Goal: Task Accomplishment & Management: Manage account settings

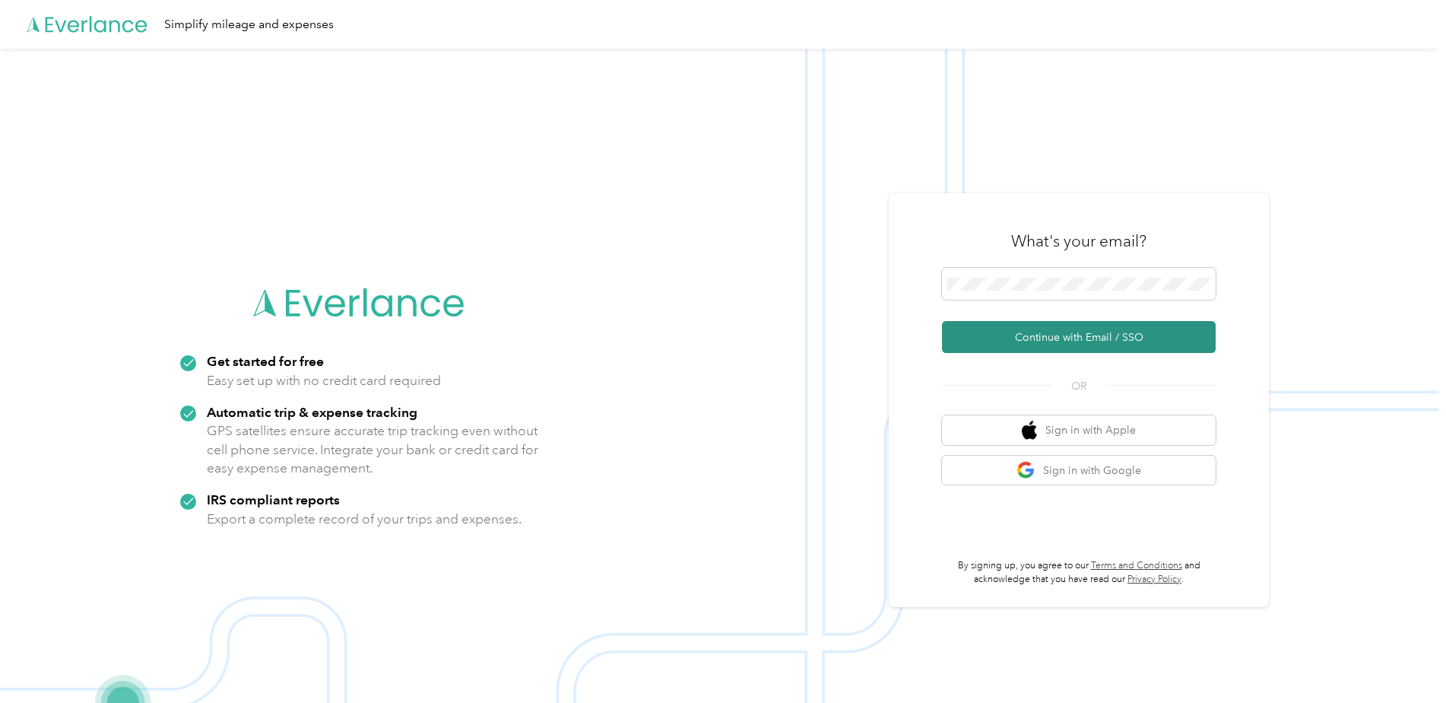
click at [1116, 344] on button "Continue with Email / SSO" at bounding box center [1079, 337] width 274 height 32
click at [1118, 335] on button "Continue with Email / SSO" at bounding box center [1079, 337] width 274 height 32
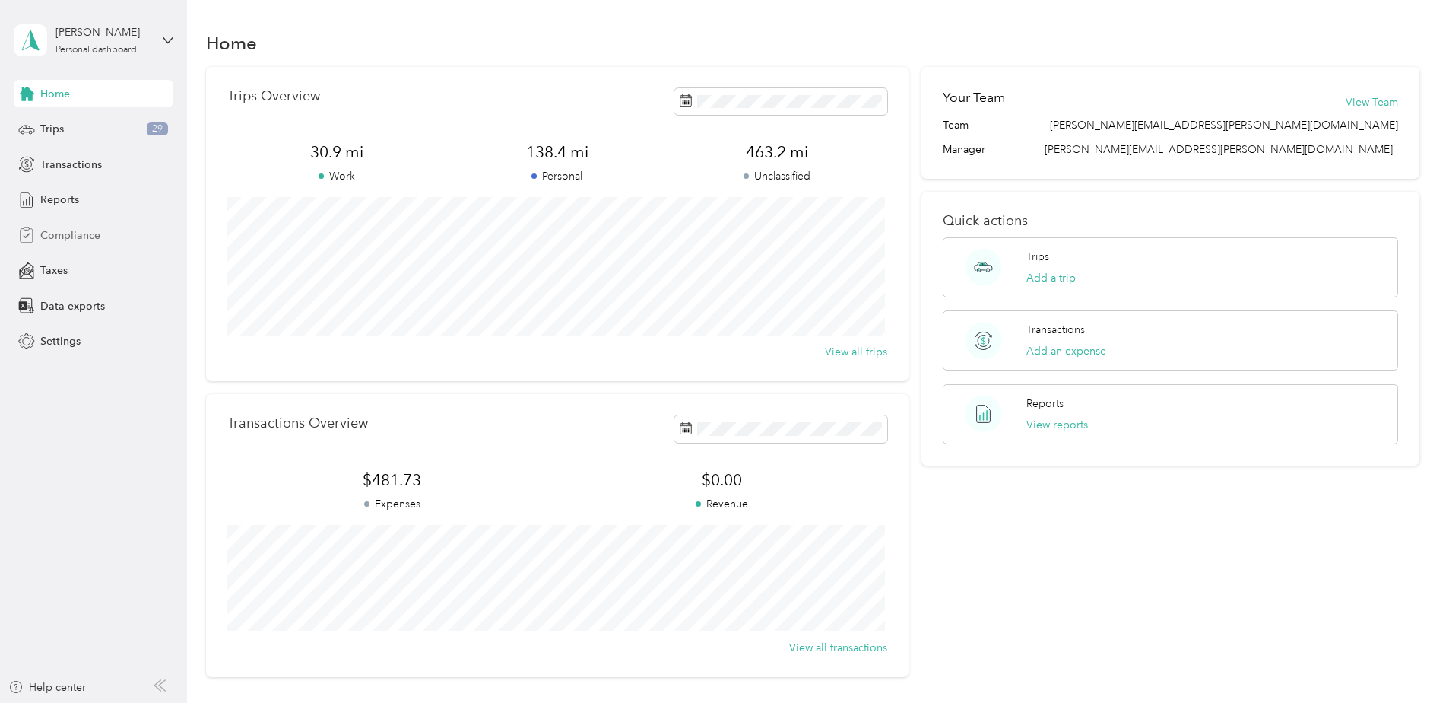
click at [68, 234] on span "Compliance" at bounding box center [70, 235] width 60 height 16
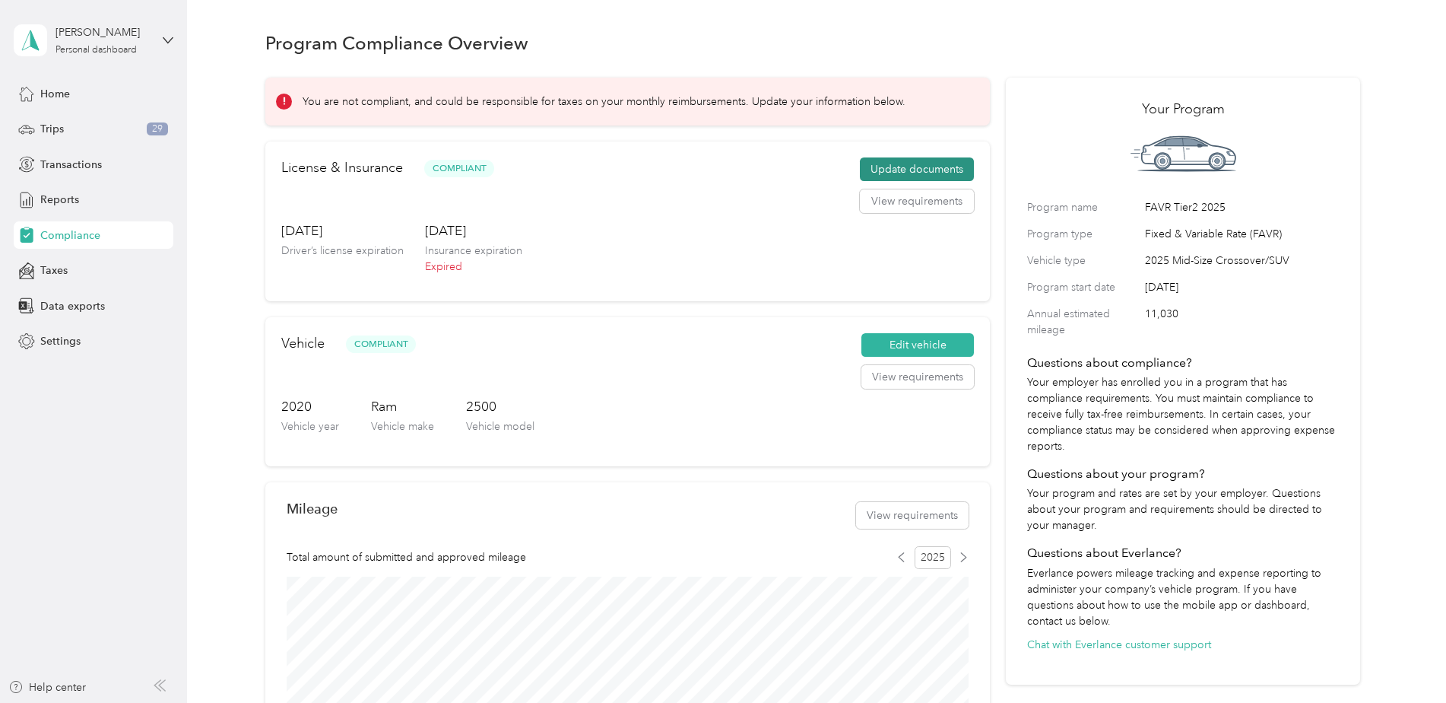
click at [919, 167] on button "Update documents" at bounding box center [917, 169] width 114 height 24
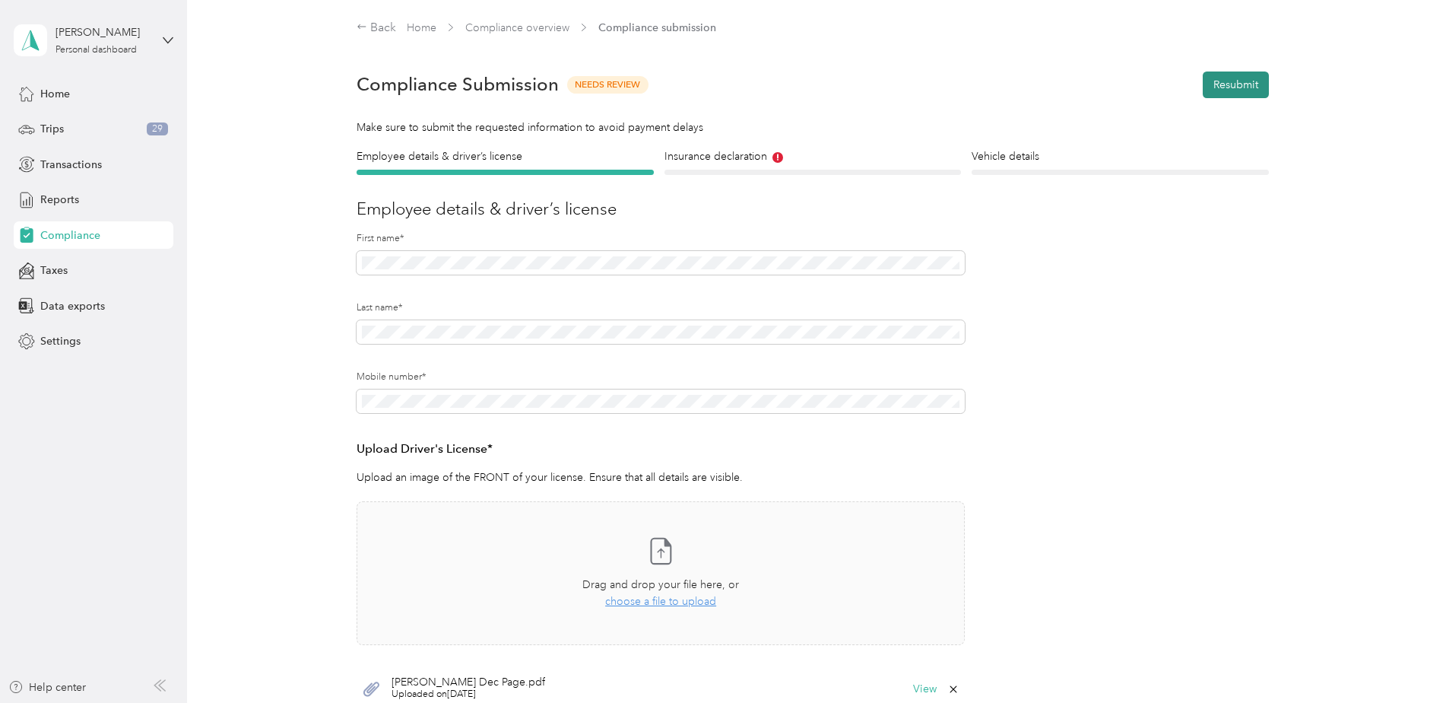
click at [1242, 86] on button "Resubmit" at bounding box center [1236, 84] width 66 height 27
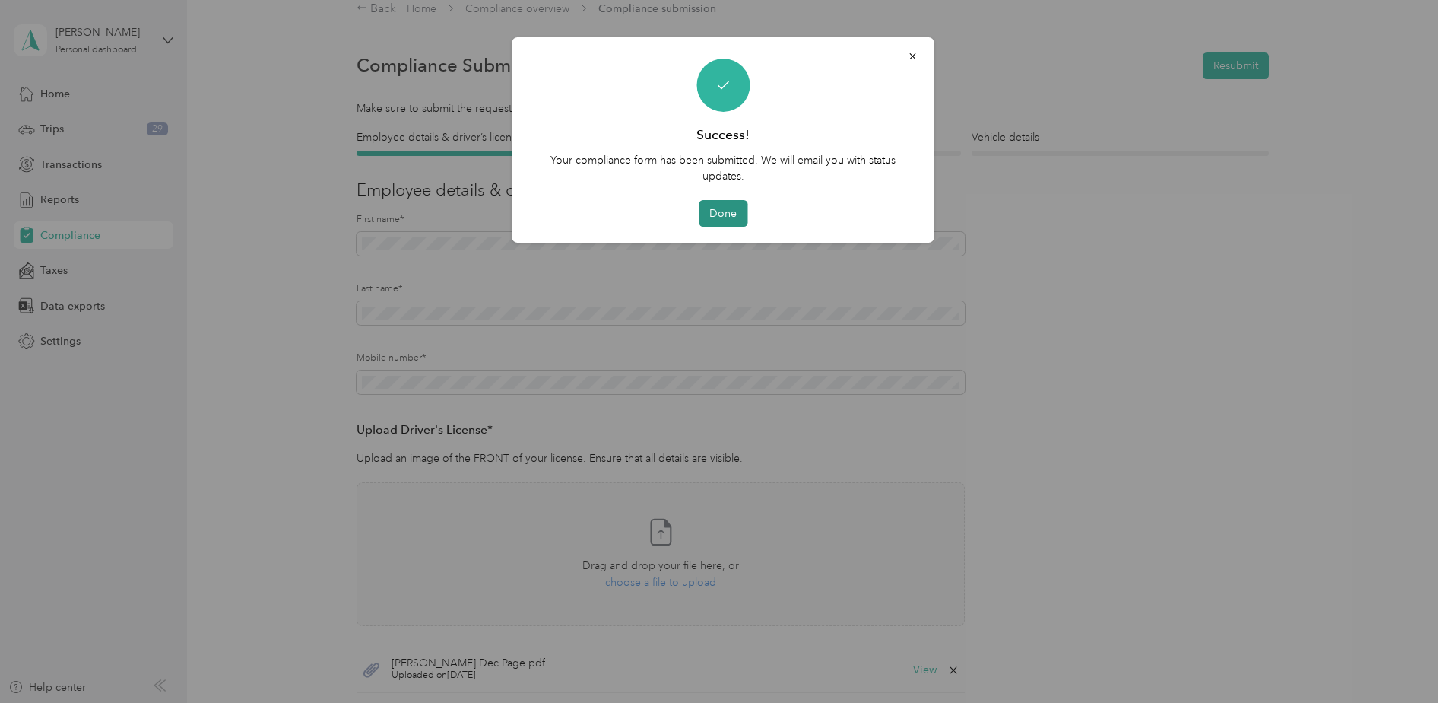
click at [730, 217] on button "Done" at bounding box center [723, 213] width 49 height 27
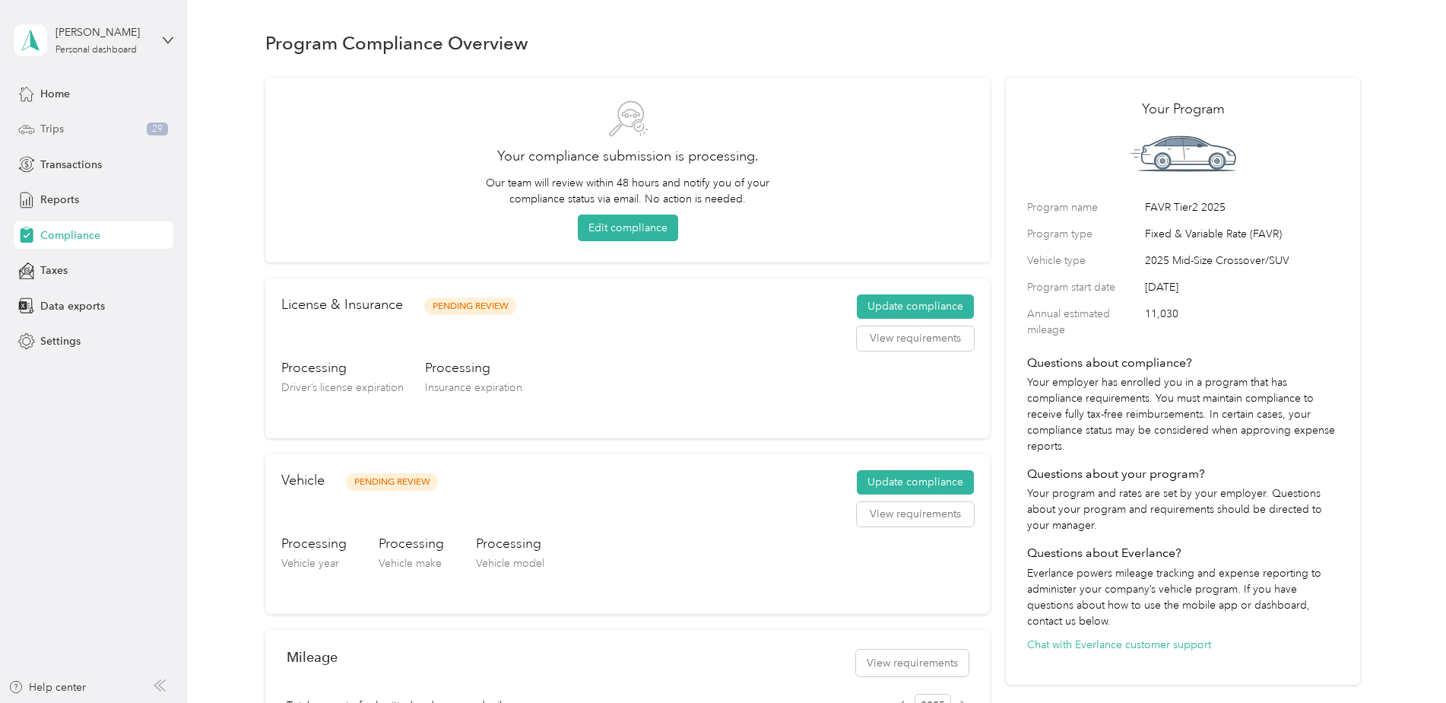
click at [62, 129] on span "Trips" at bounding box center [52, 129] width 24 height 16
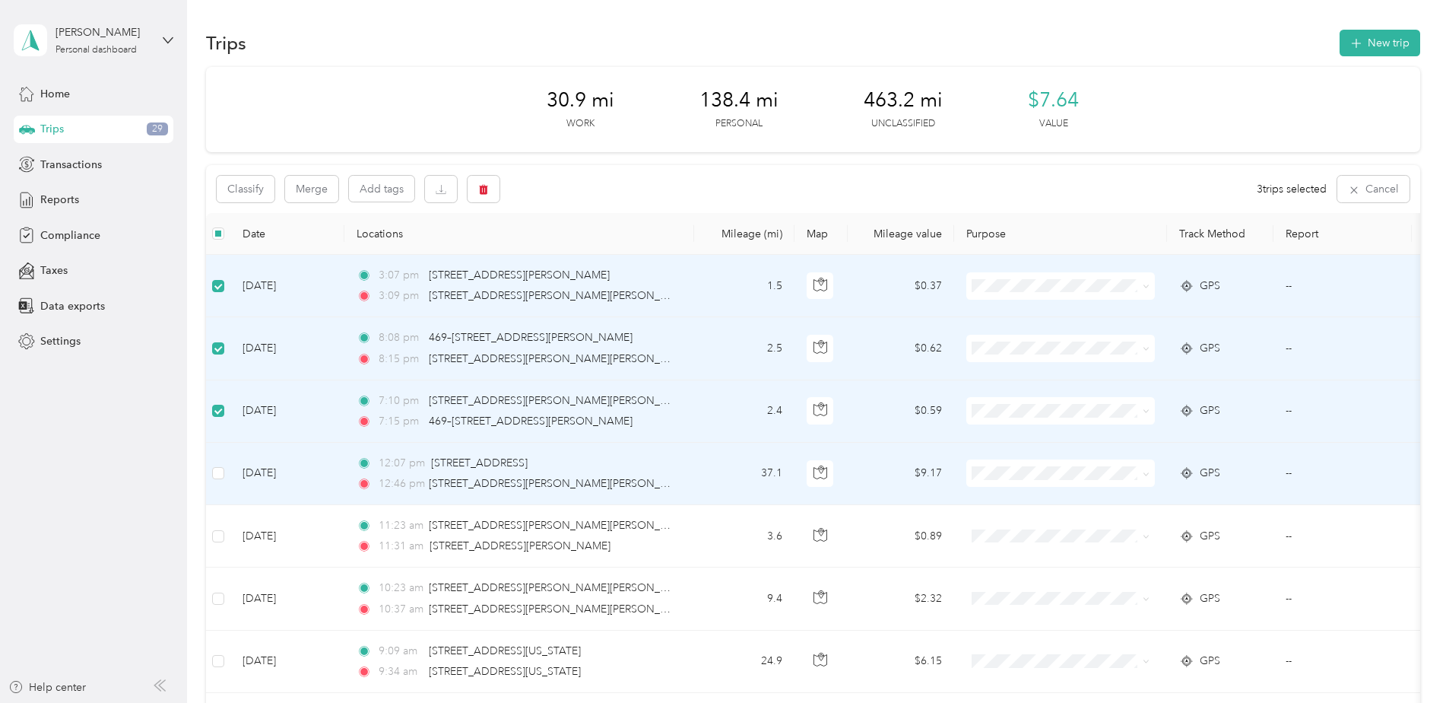
click at [225, 475] on td at bounding box center [218, 473] width 24 height 62
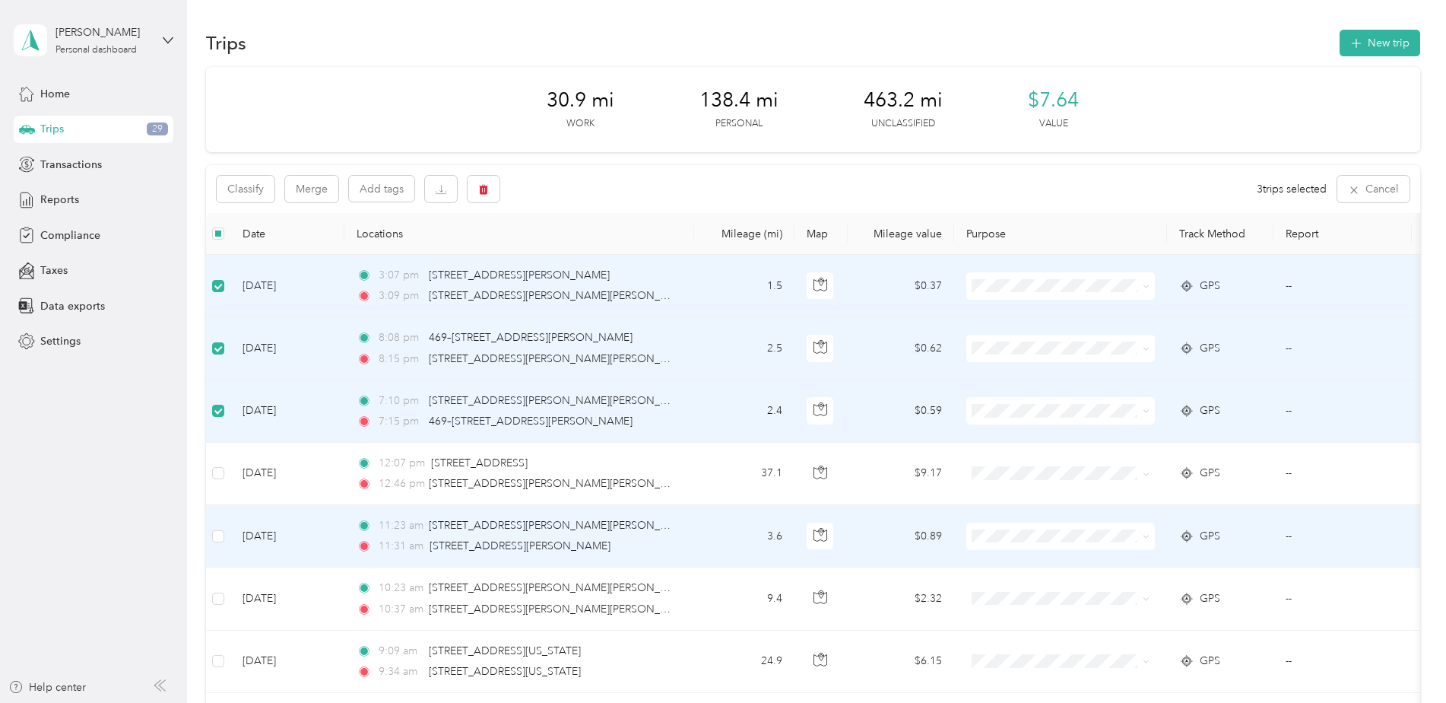
click at [224, 547] on td at bounding box center [218, 536] width 24 height 62
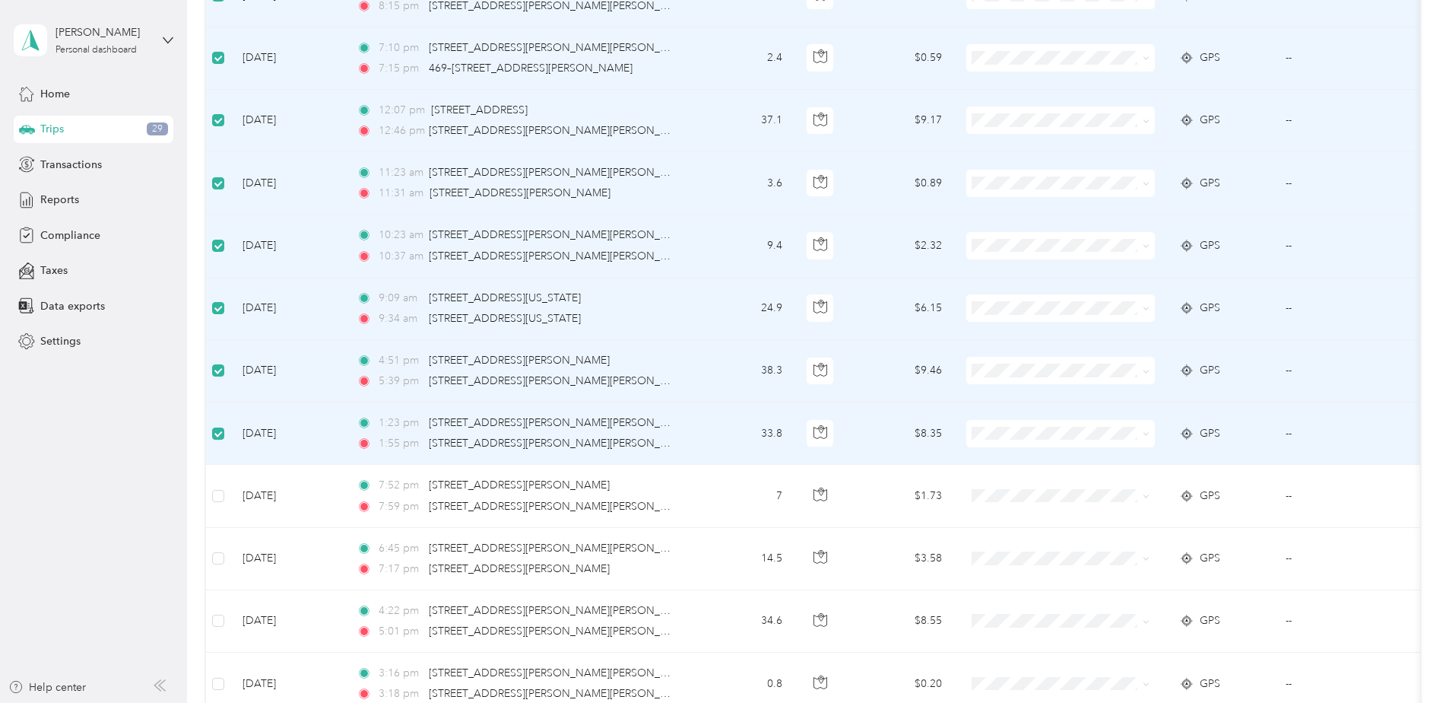
scroll to position [380, 0]
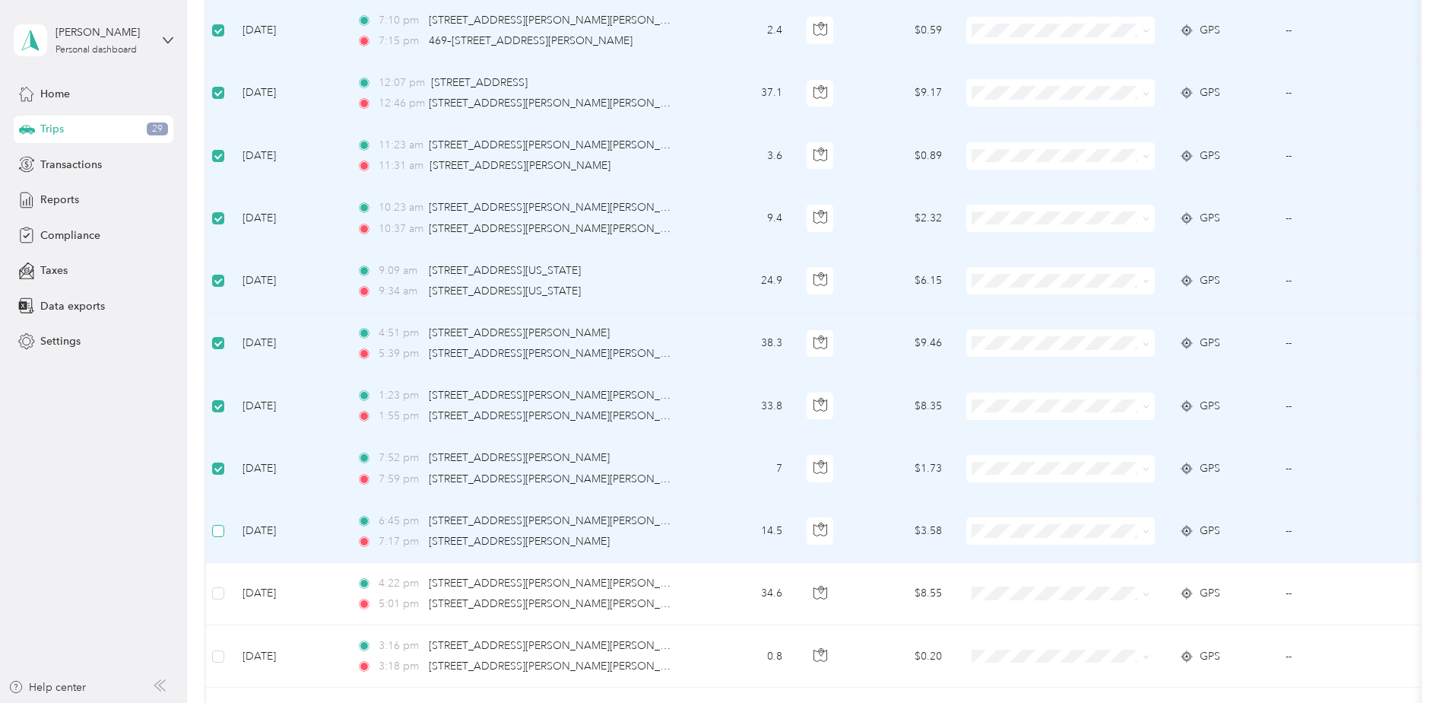
click at [219, 524] on label at bounding box center [218, 530] width 12 height 17
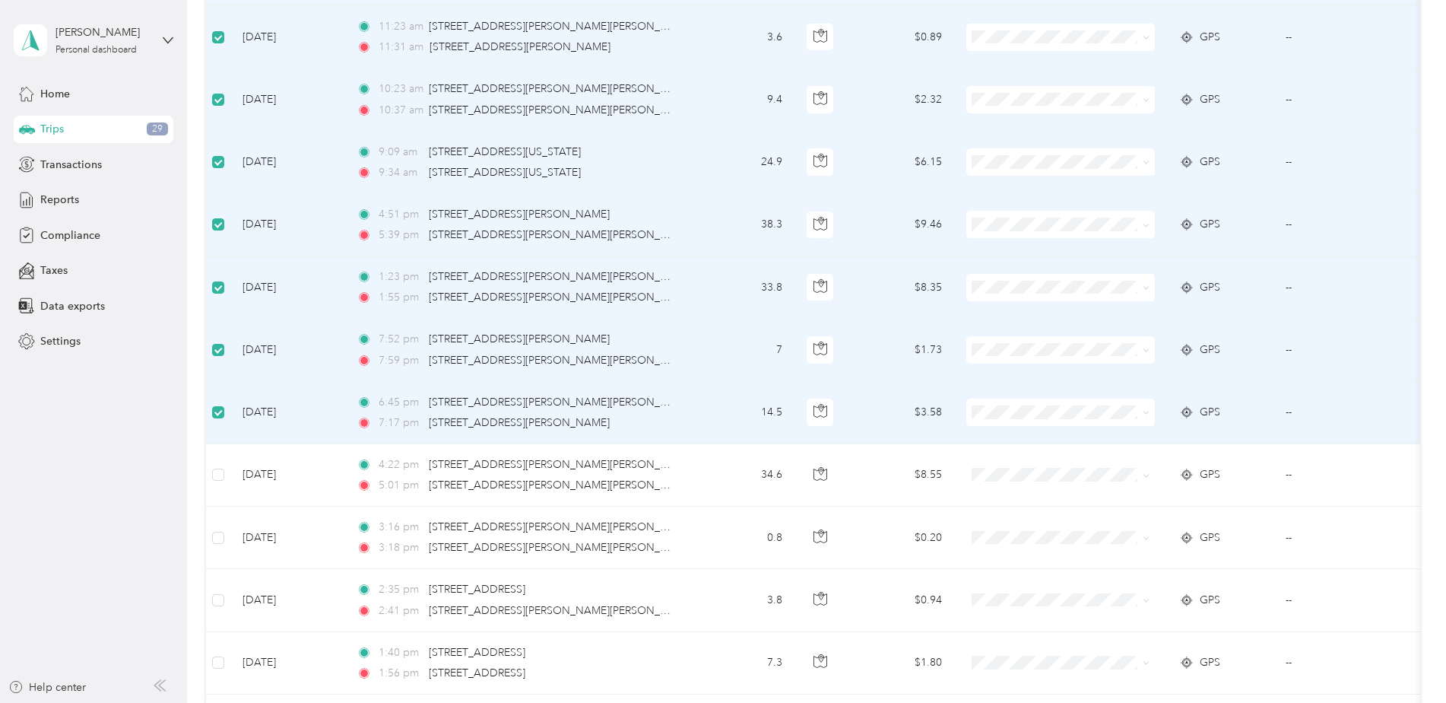
scroll to position [532, 0]
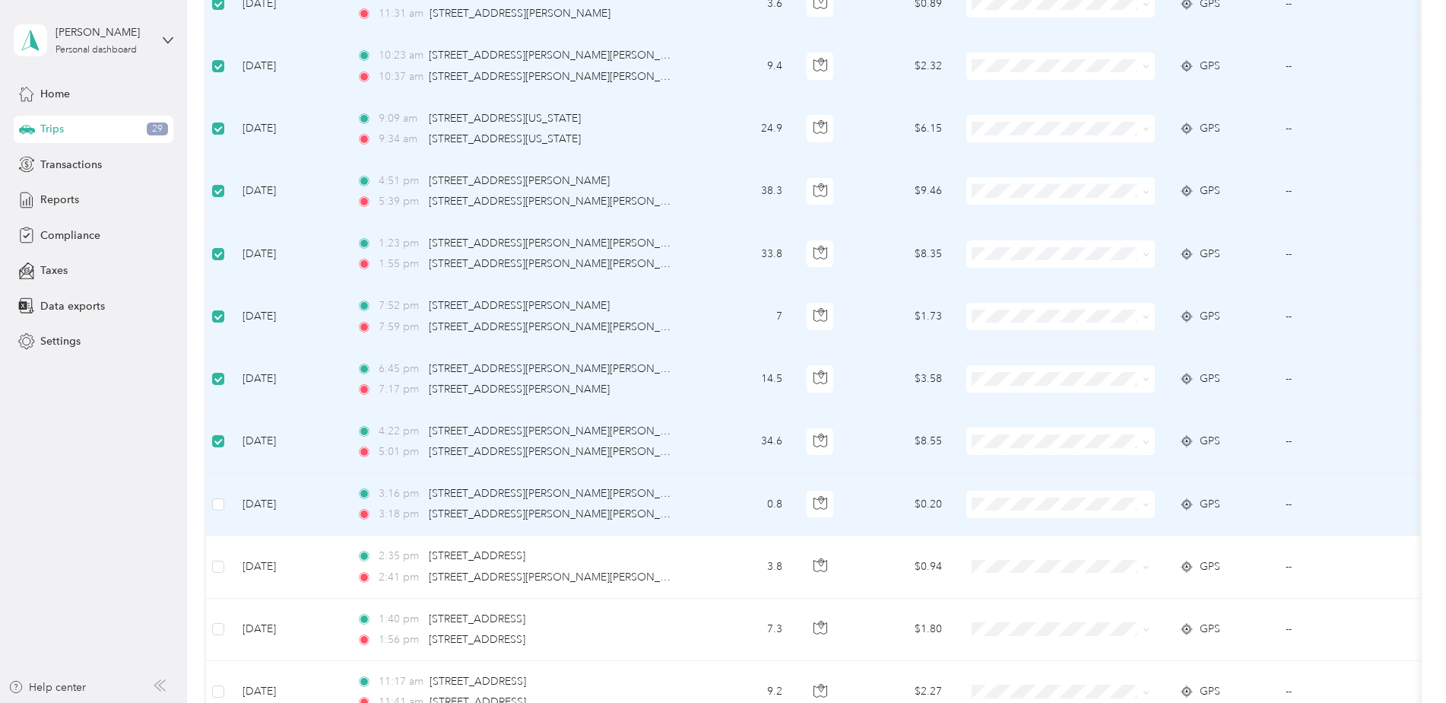
click at [225, 503] on td at bounding box center [218, 504] width 24 height 62
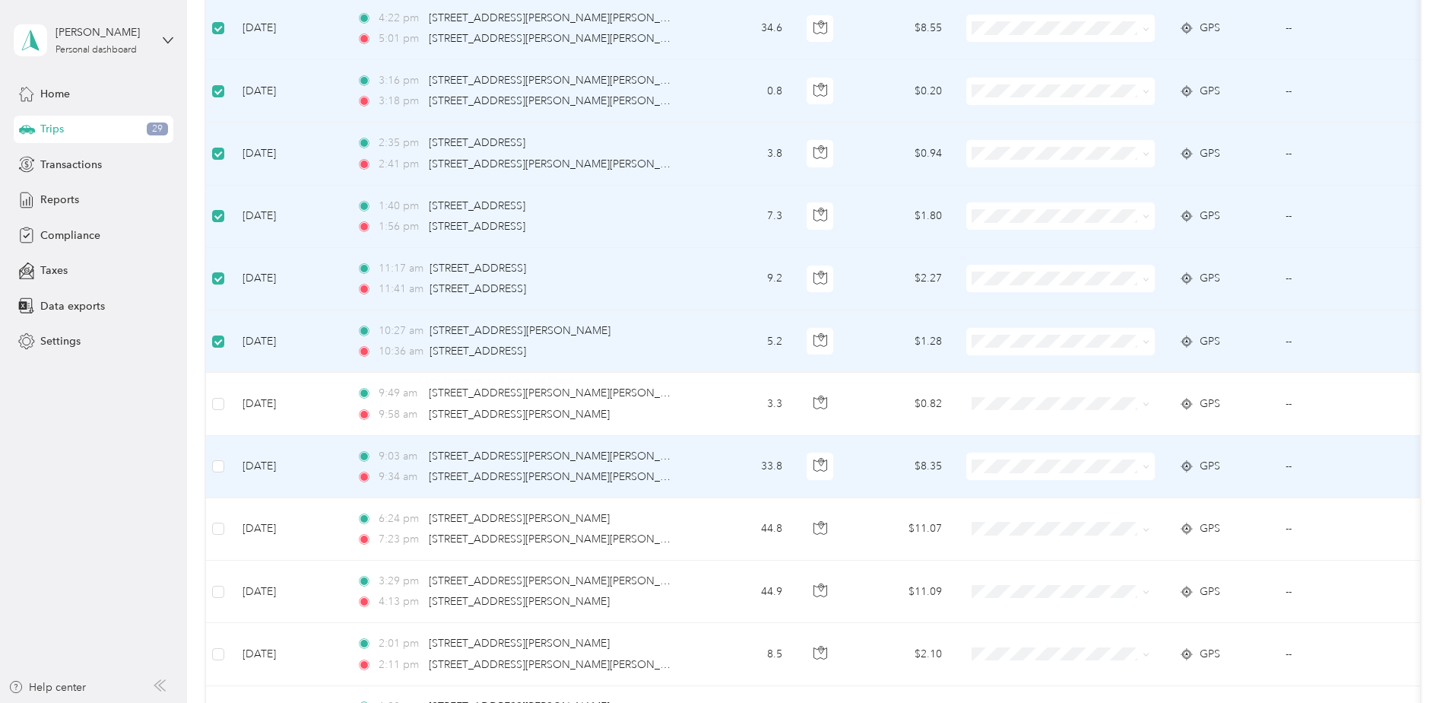
scroll to position [988, 0]
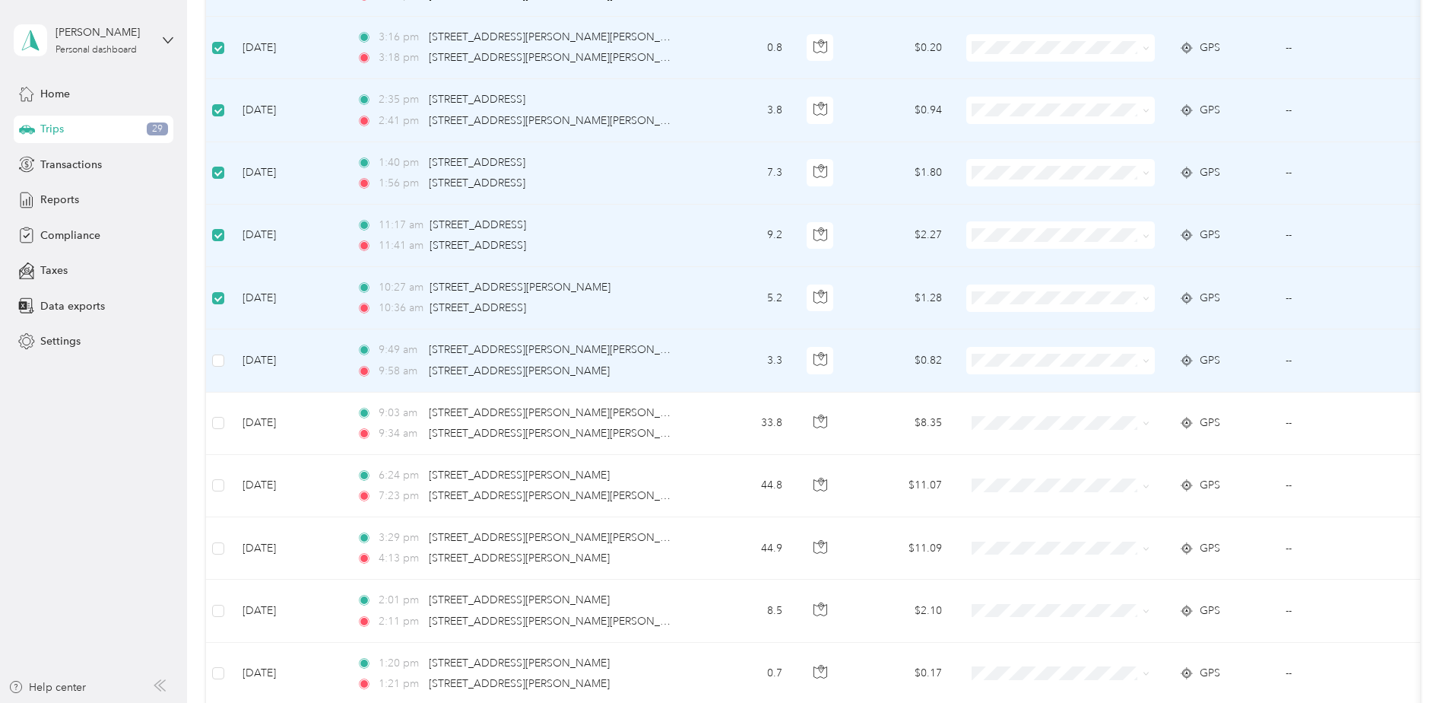
click at [224, 362] on td at bounding box center [218, 360] width 24 height 62
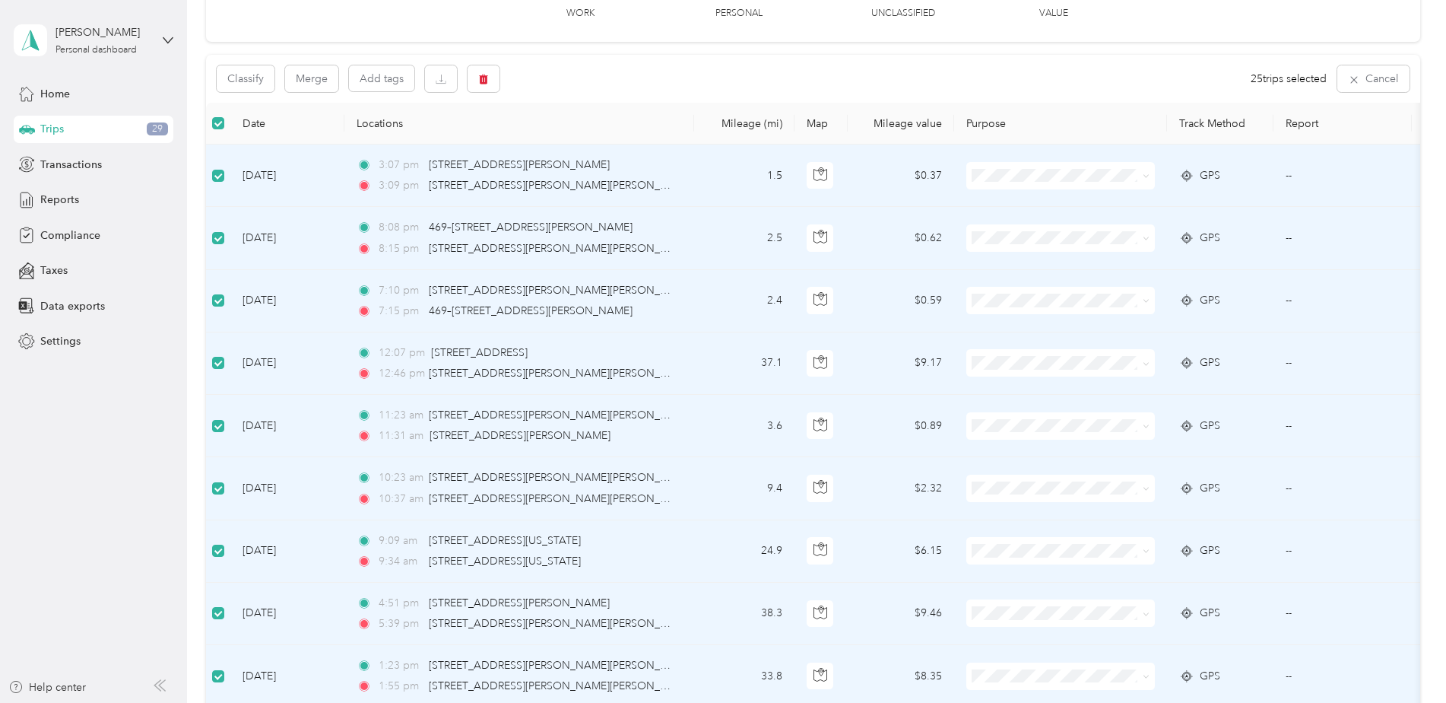
scroll to position [0, 0]
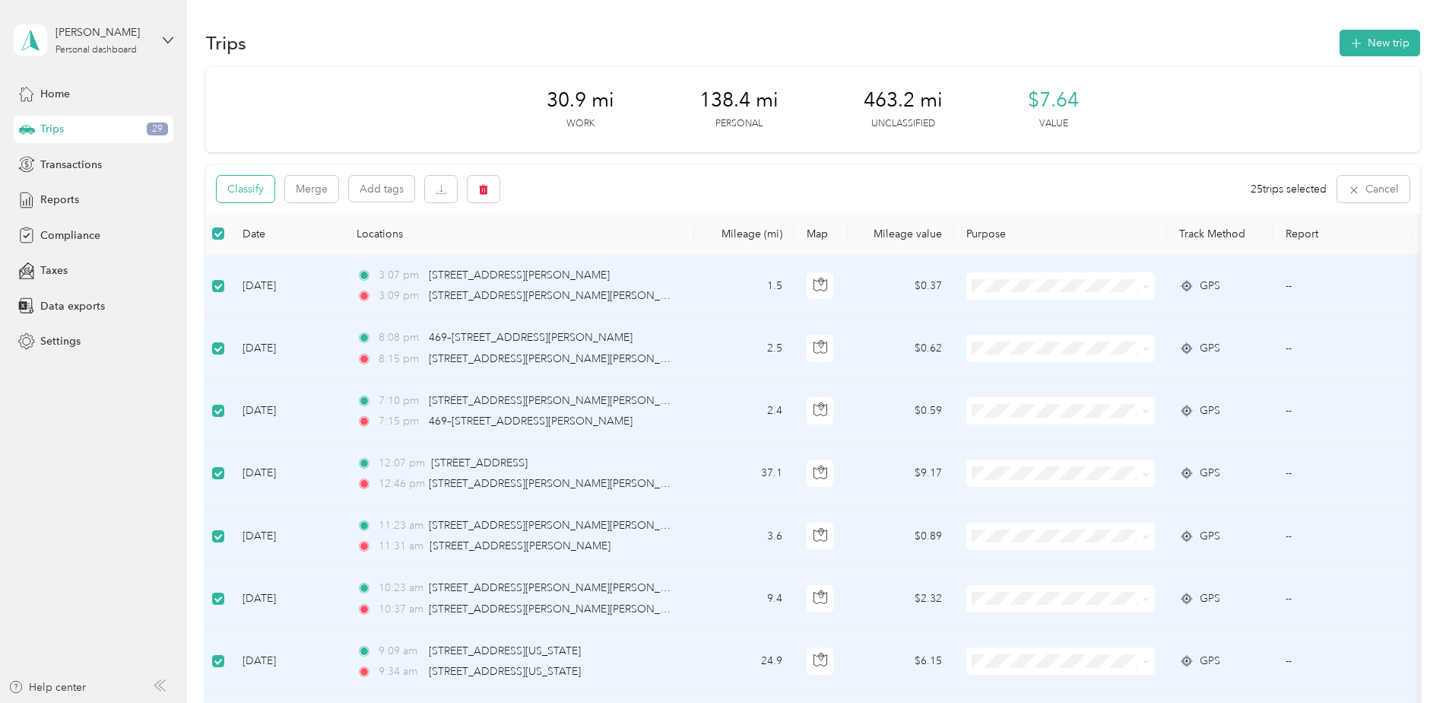
click at [260, 192] on button "Classify" at bounding box center [246, 189] width 58 height 27
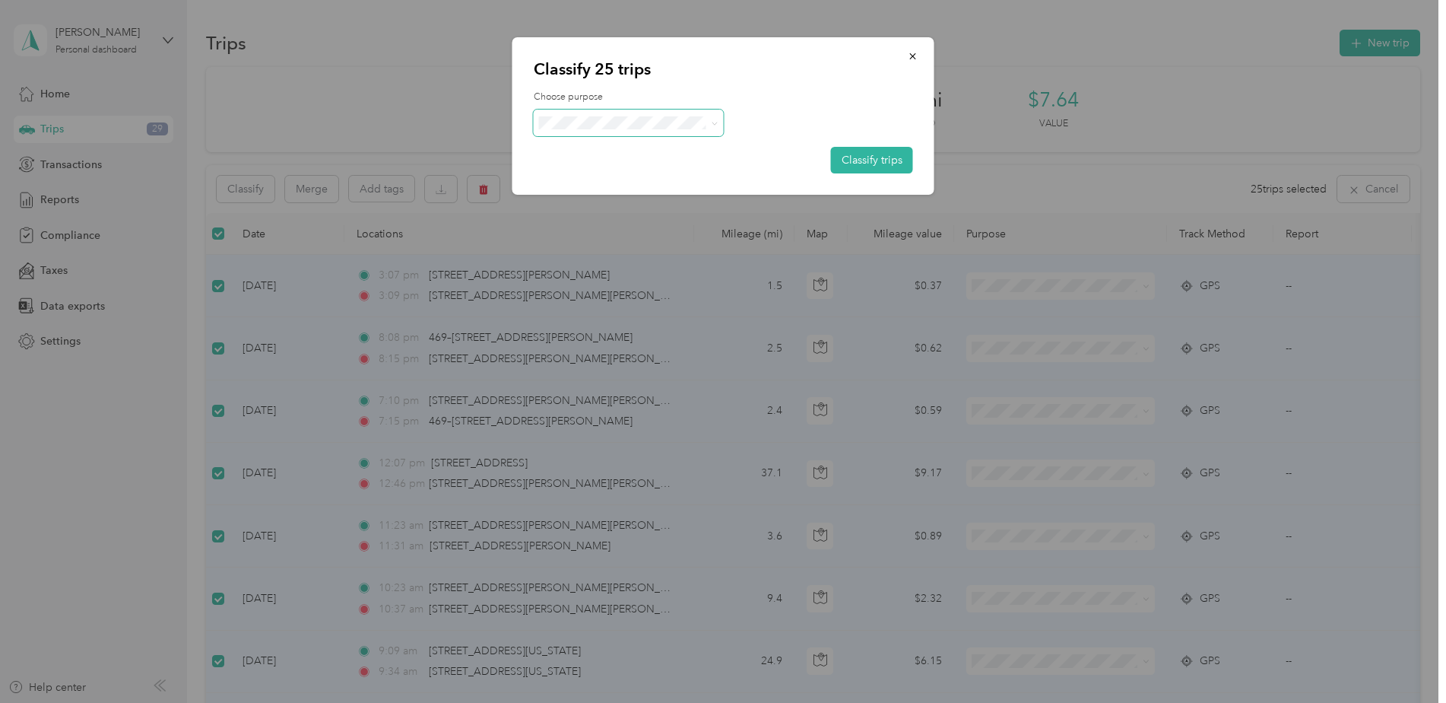
click at [718, 128] on span at bounding box center [629, 122] width 190 height 27
click at [717, 122] on icon at bounding box center [714, 123] width 7 height 7
click at [586, 179] on span "Personal" at bounding box center [646, 173] width 151 height 16
click at [874, 159] on button "Classify trips" at bounding box center [872, 160] width 82 height 27
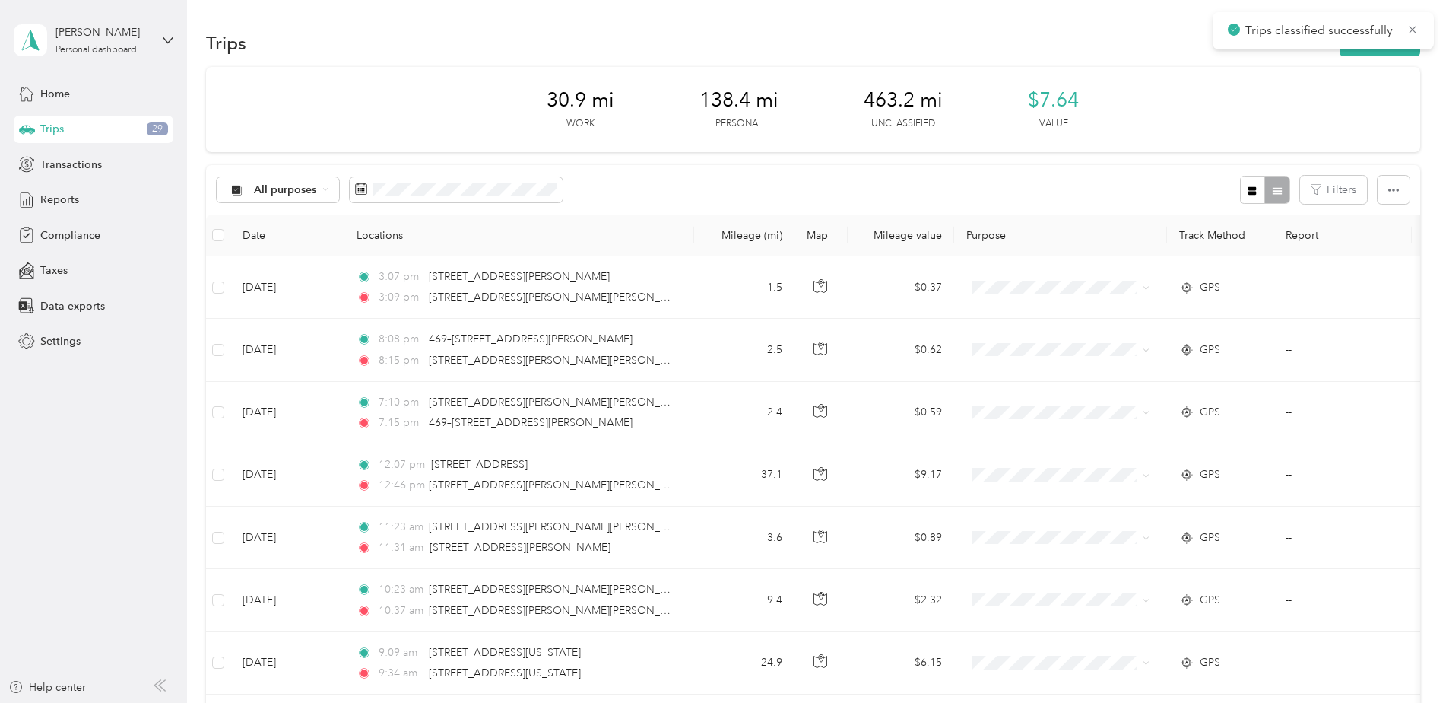
click at [620, 121] on div "Choose purpose Classify trips" at bounding box center [723, 108] width 379 height 82
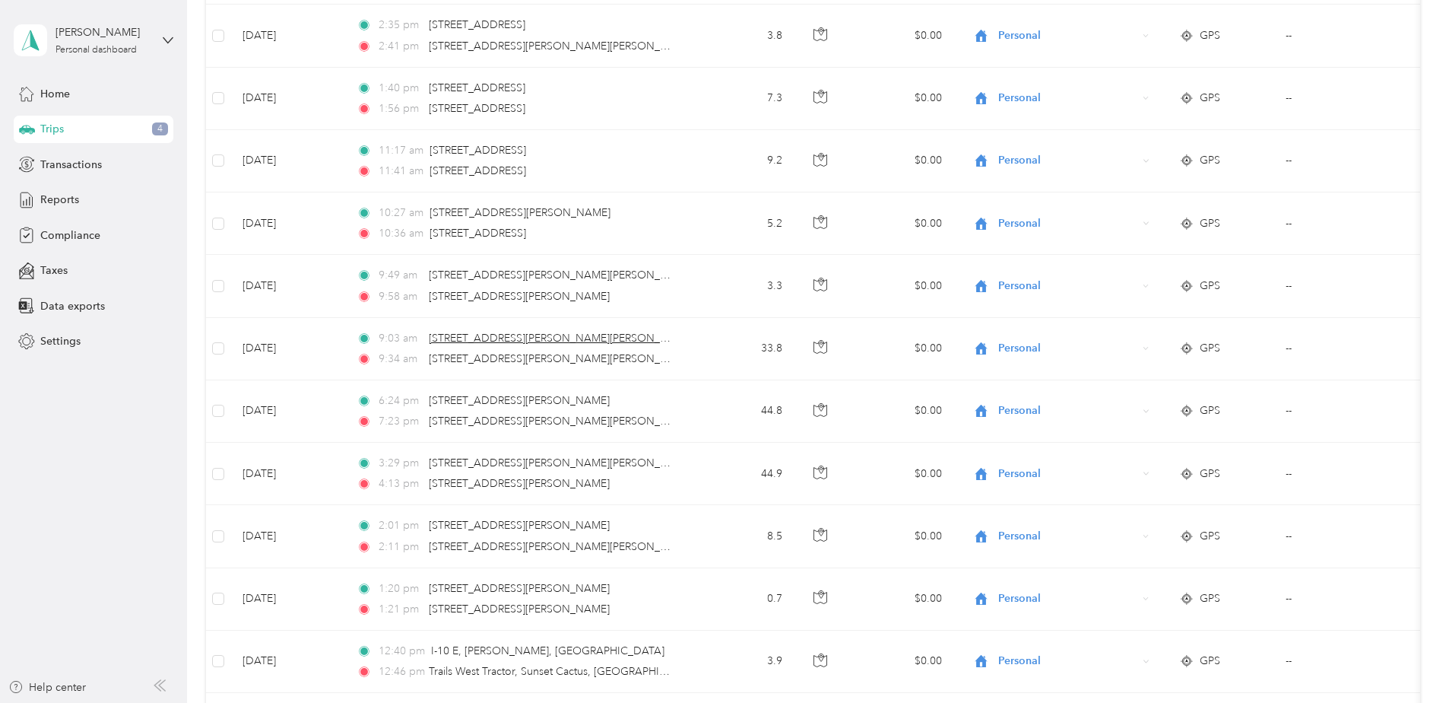
scroll to position [1392, 0]
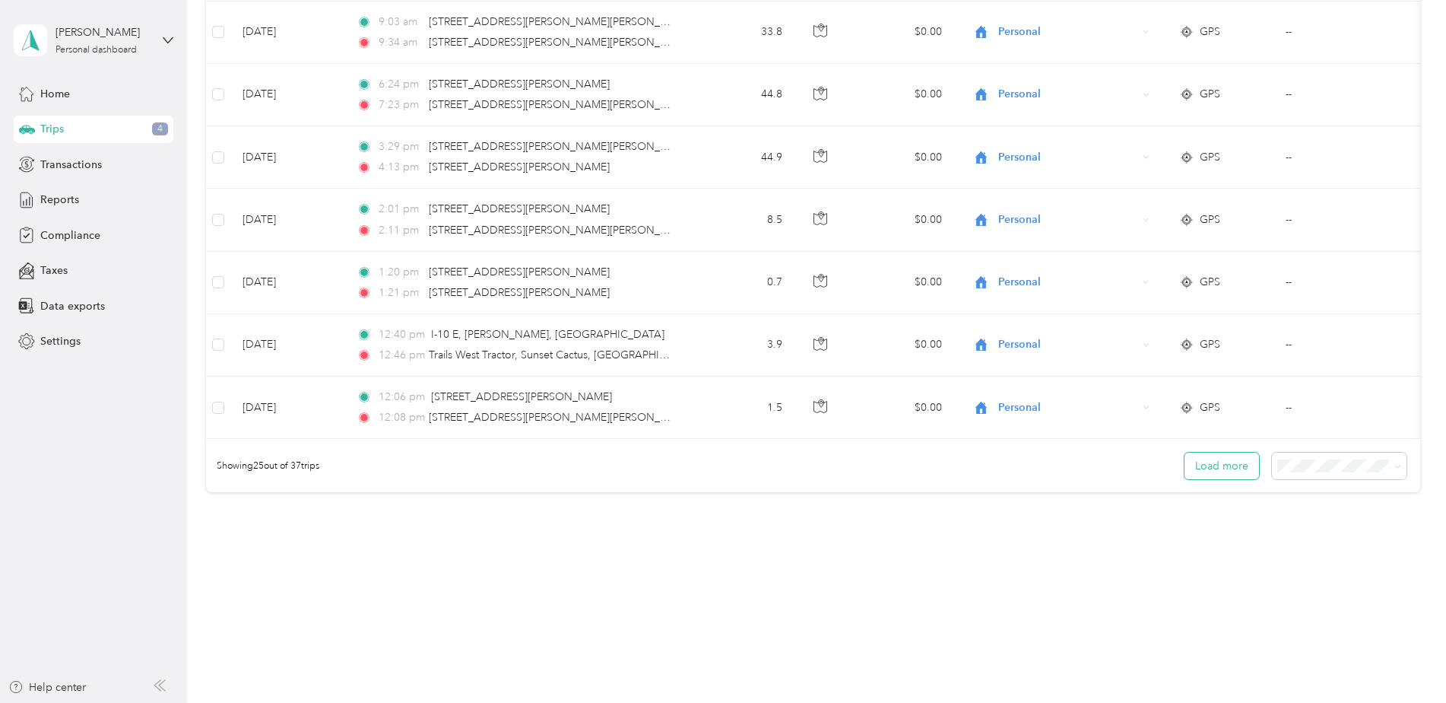
click at [1244, 461] on button "Load more" at bounding box center [1222, 465] width 75 height 27
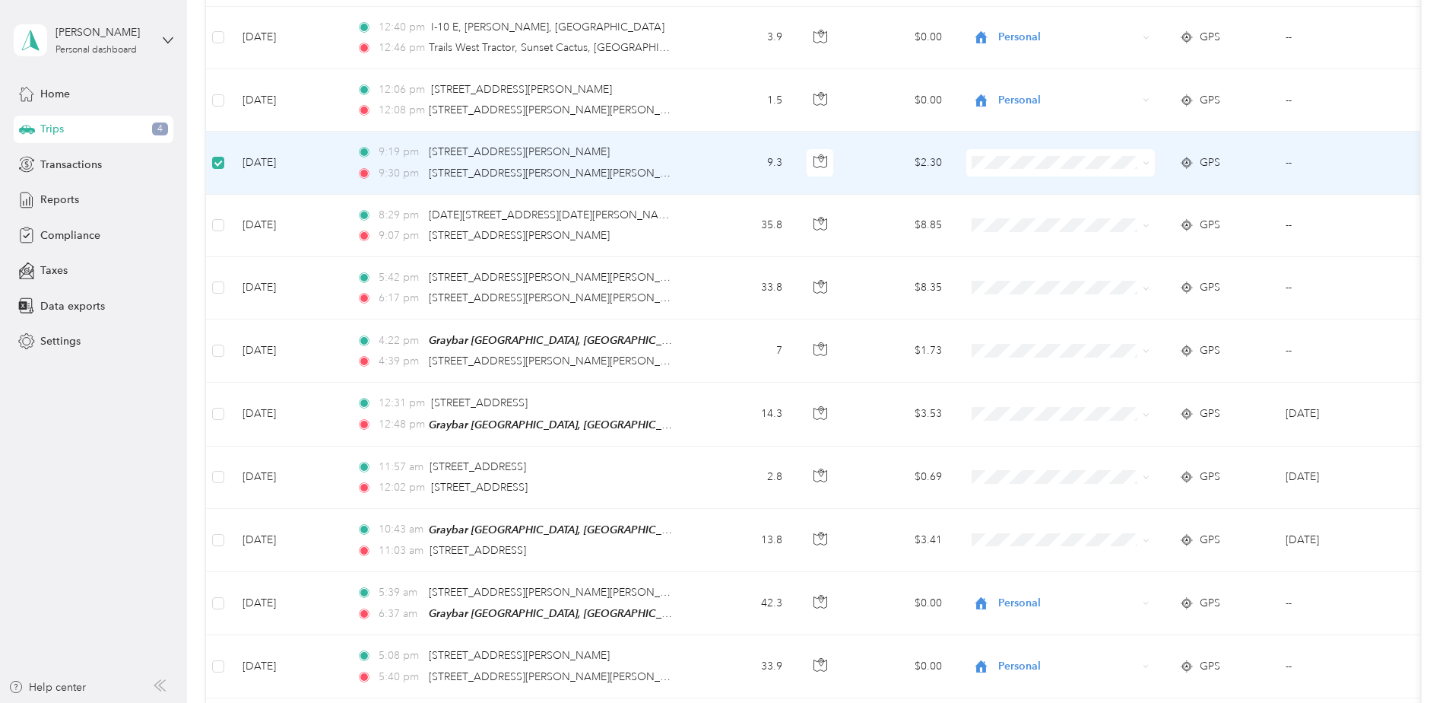
scroll to position [1685, 0]
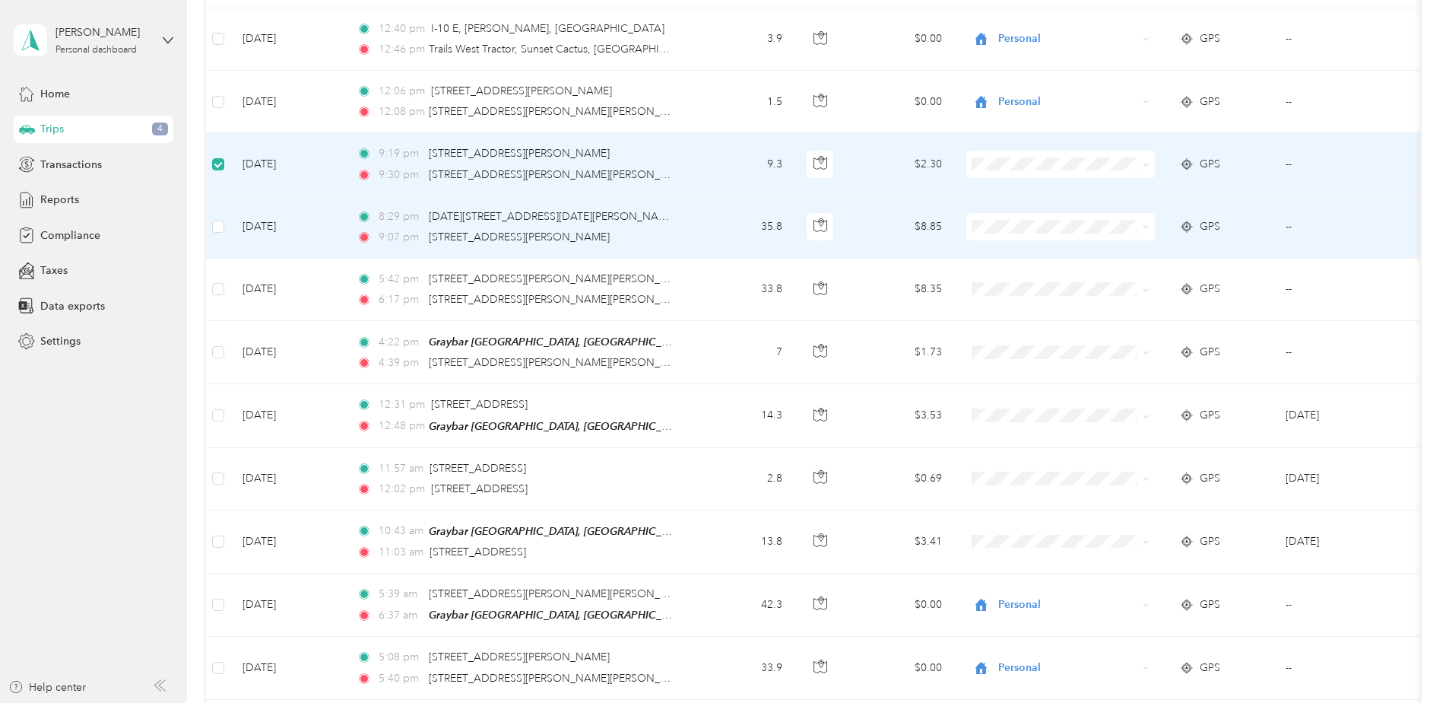
click at [224, 226] on td at bounding box center [218, 227] width 24 height 62
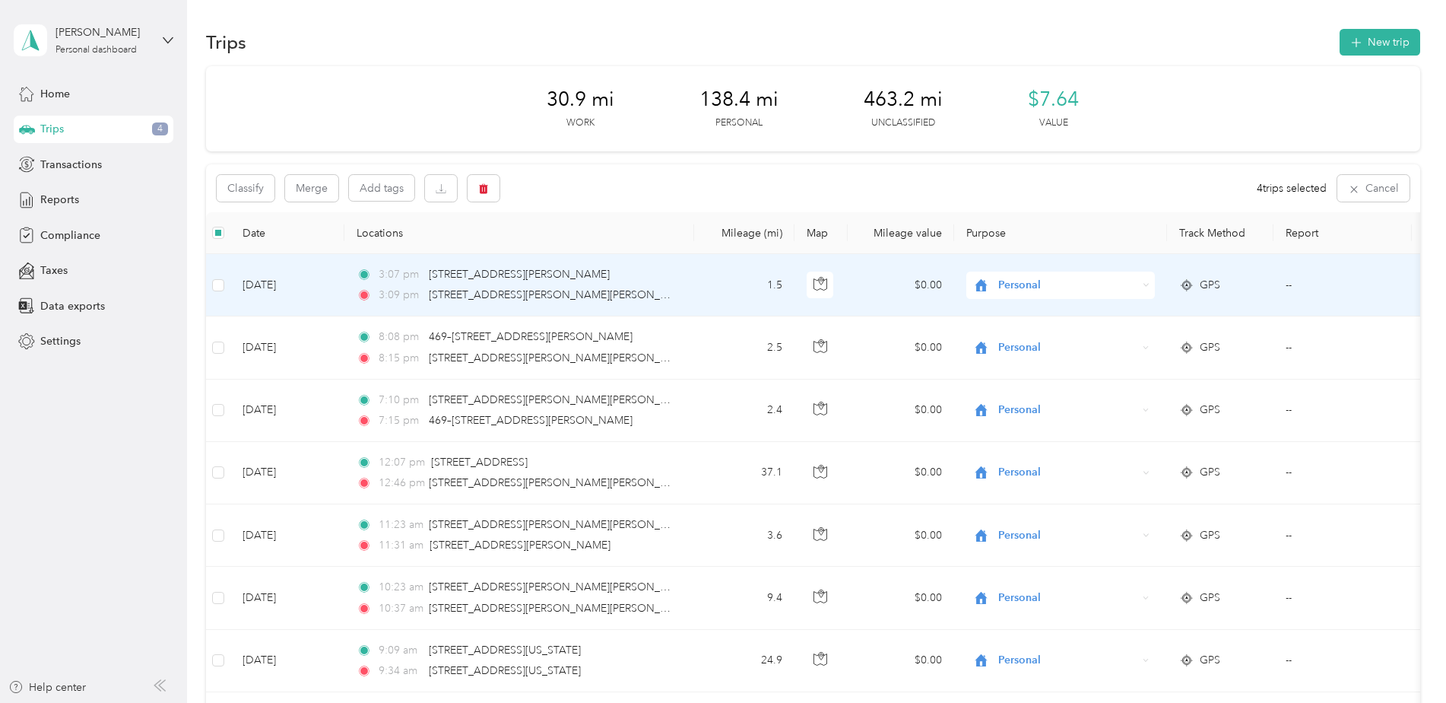
scroll to position [0, 0]
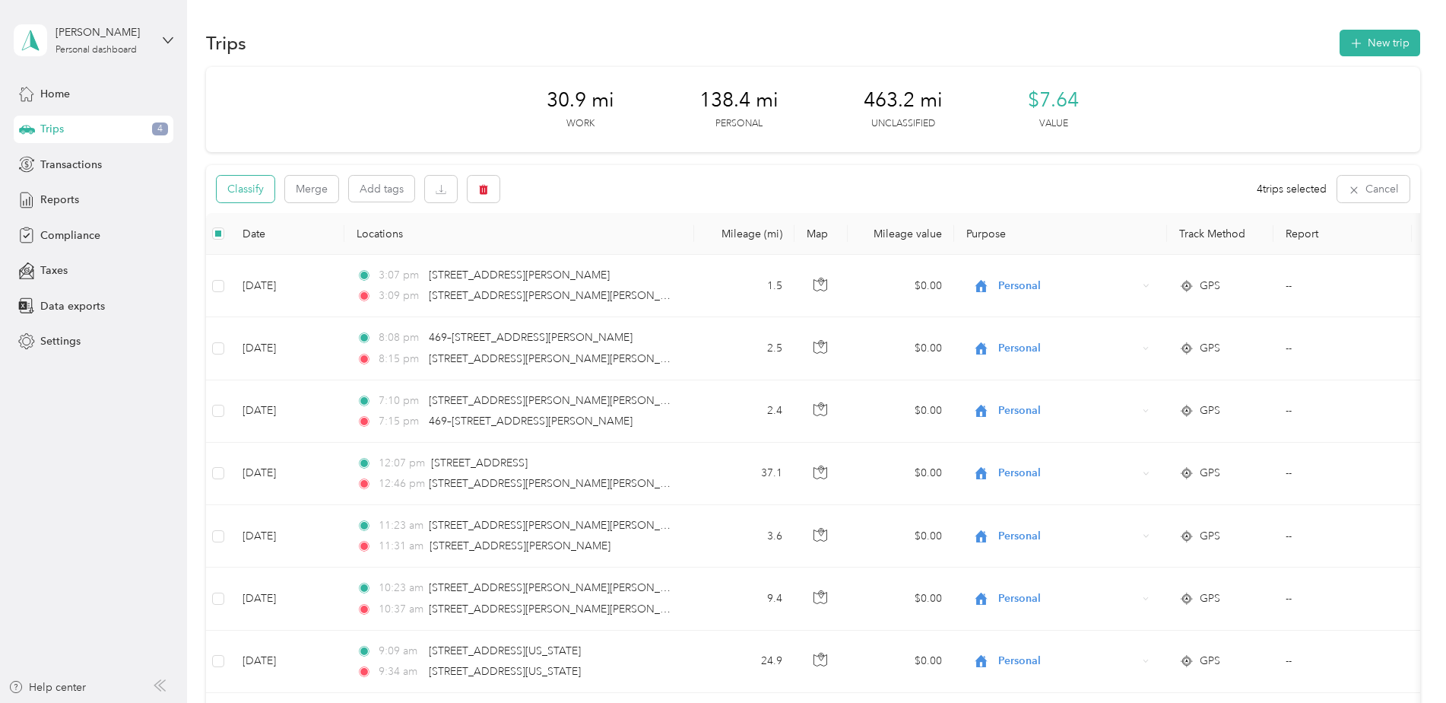
click at [249, 196] on button "Classify" at bounding box center [246, 189] width 58 height 27
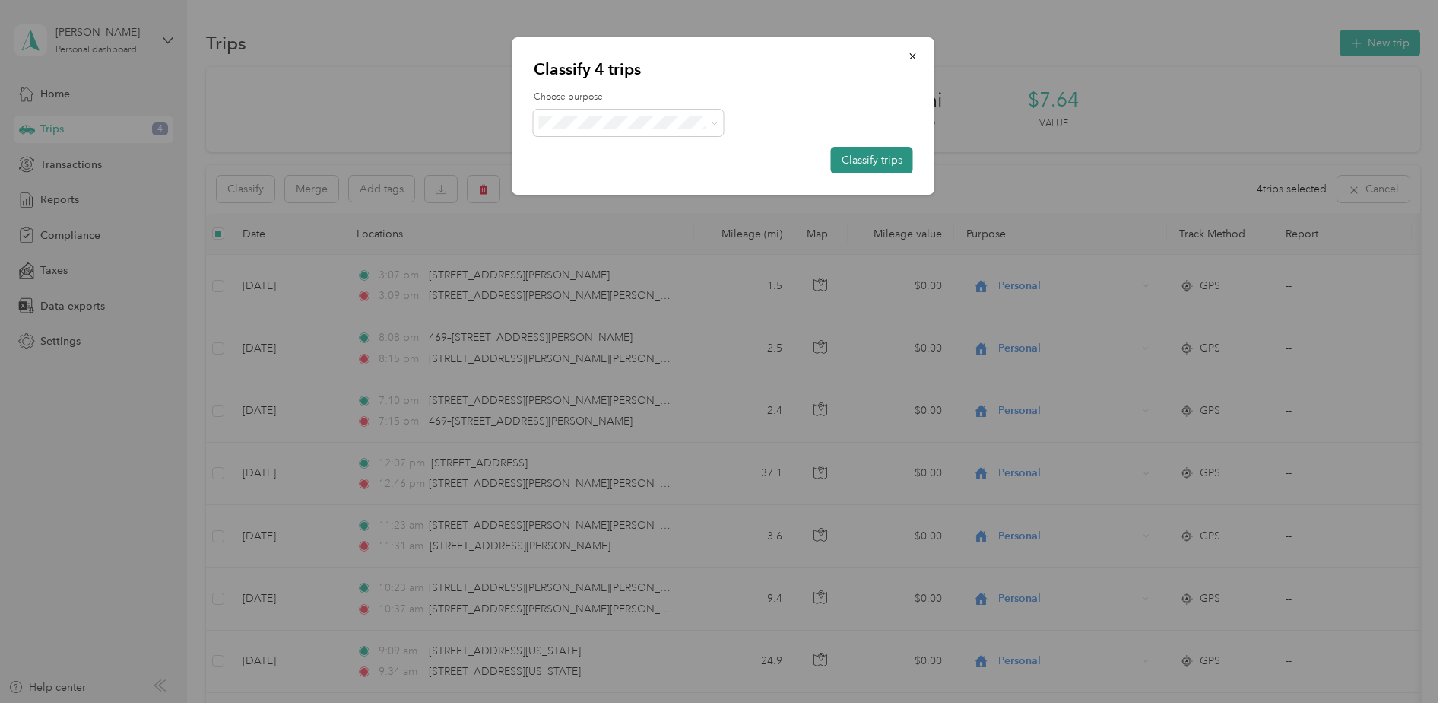
click at [893, 163] on button "Classify trips" at bounding box center [872, 160] width 82 height 27
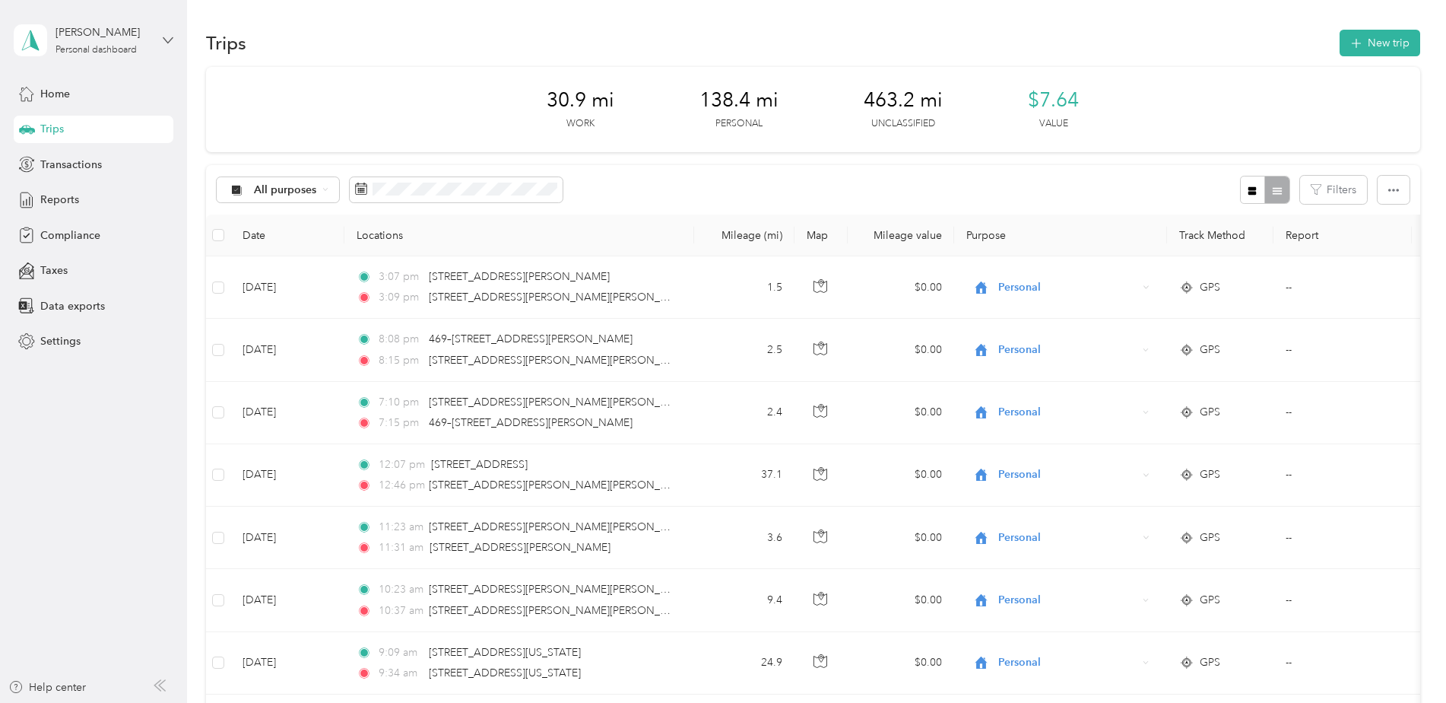
click at [167, 44] on icon at bounding box center [168, 40] width 11 height 11
click at [72, 124] on div "Log out" at bounding box center [56, 125] width 59 height 16
